Goal: Obtain resource: Download file/media

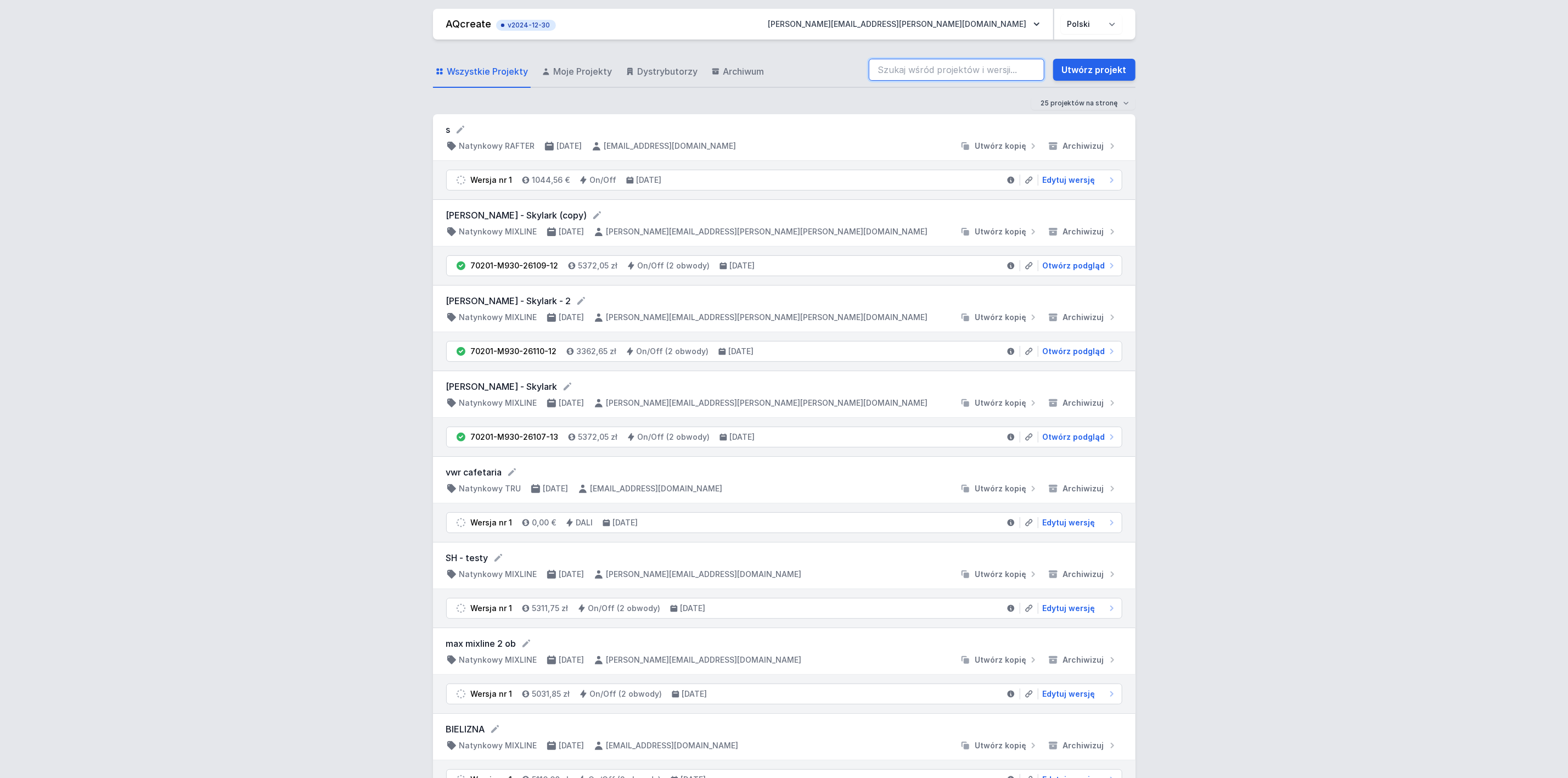
click at [1011, 74] on input "search" at bounding box center [957, 70] width 176 height 22
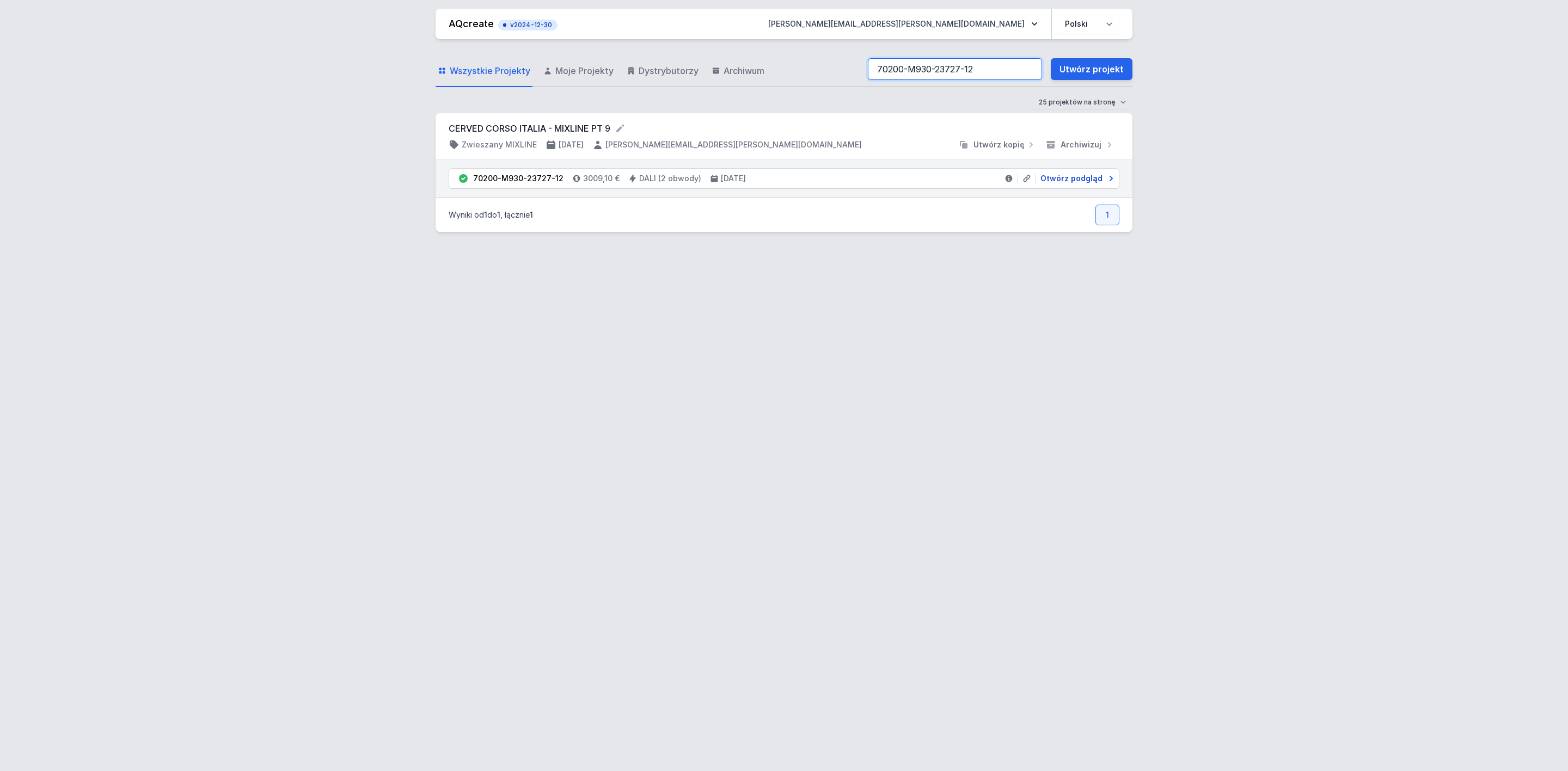
type input "70200-M930-23727-12"
click at [1097, 175] on span "Otwórz podgląd" at bounding box center [1071, 178] width 62 height 11
select select "4"
select select "true"
select select "2"
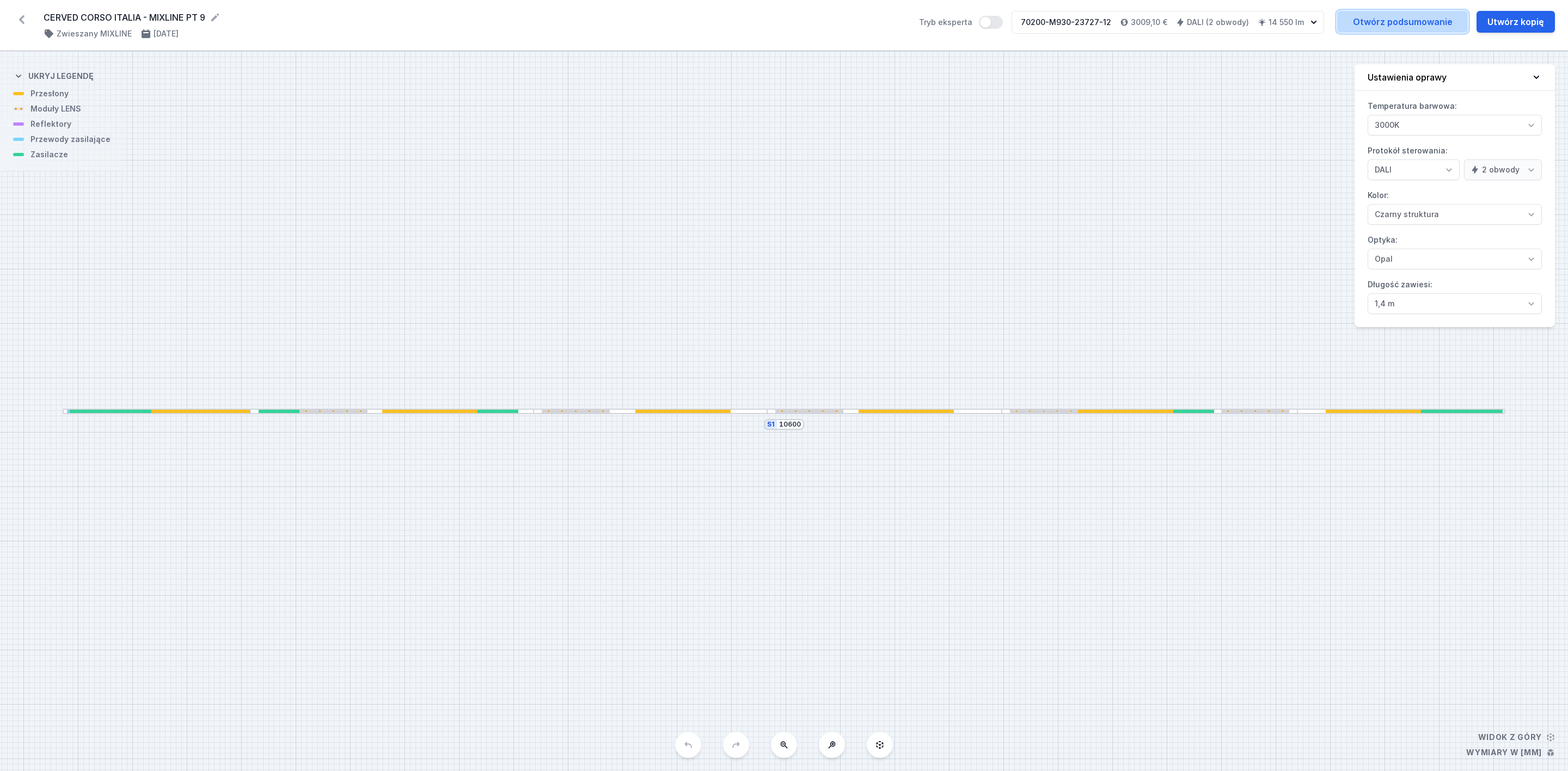
click at [1395, 24] on link "Otwórz podsumowanie" at bounding box center [1402, 22] width 131 height 22
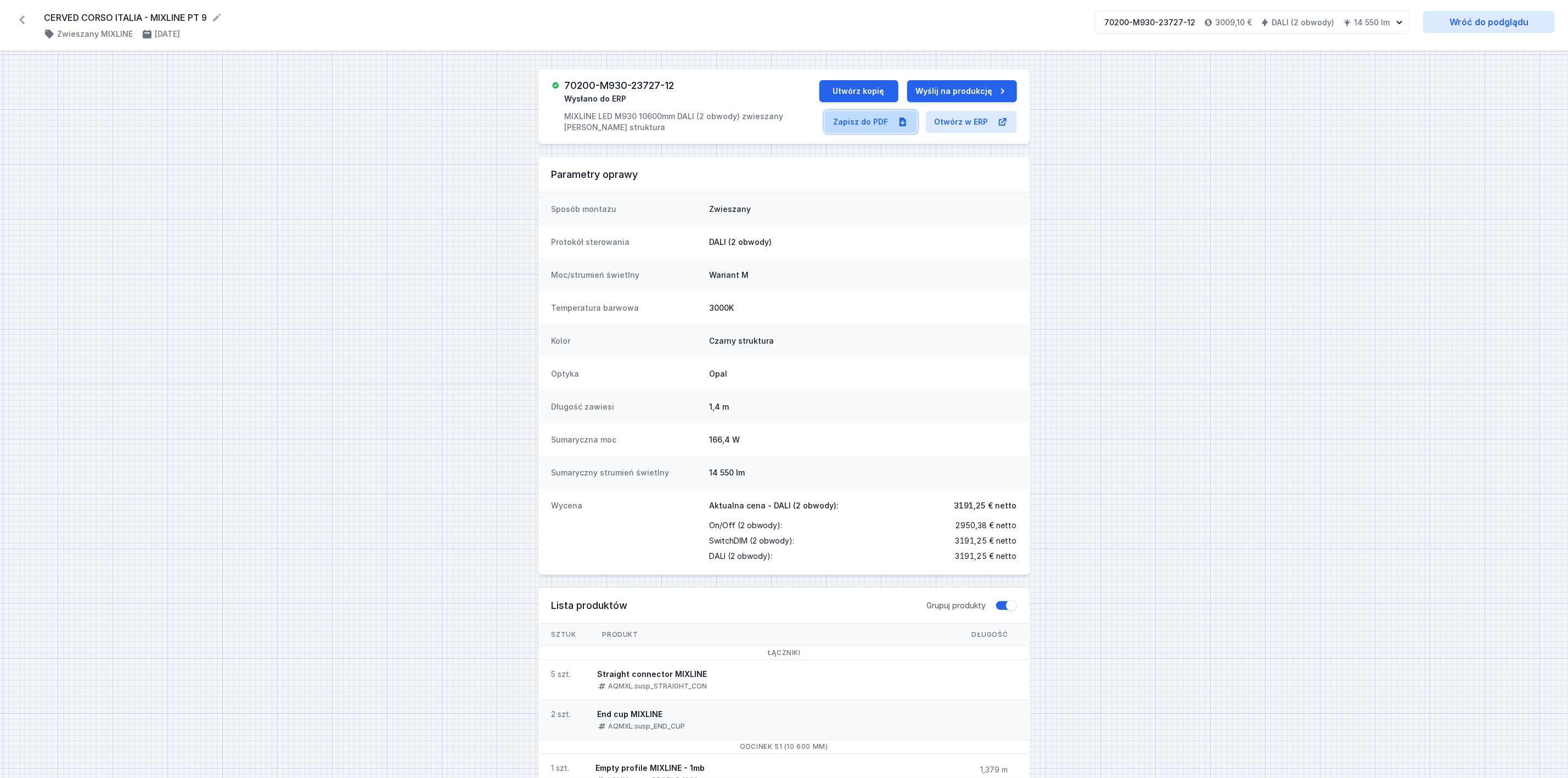
click at [859, 122] on link "Zapisz do PDF" at bounding box center [871, 122] width 92 height 22
